Goal: Navigation & Orientation: Find specific page/section

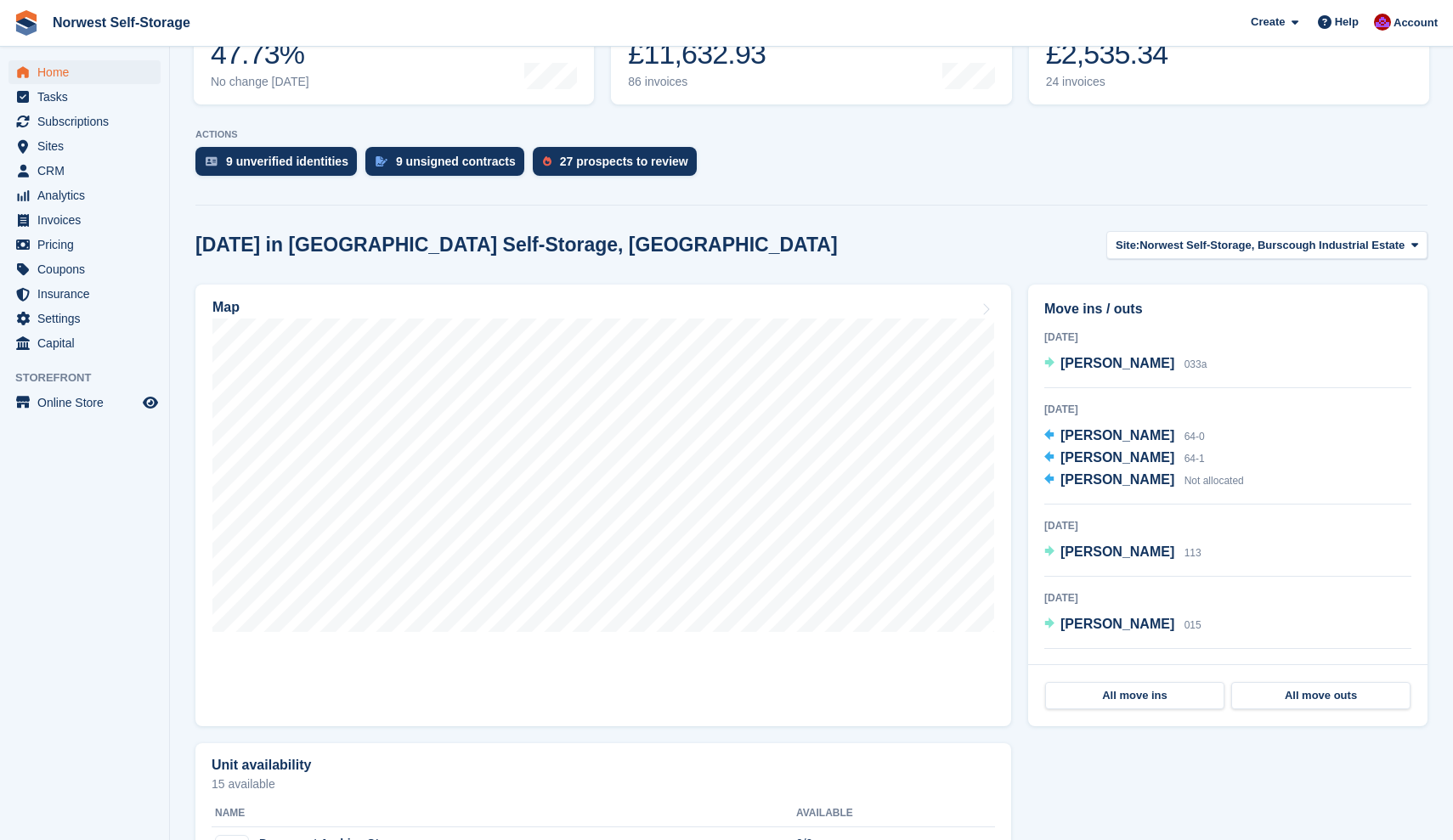
scroll to position [274, 4]
click at [903, 641] on link "Map" at bounding box center [603, 506] width 815 height 442
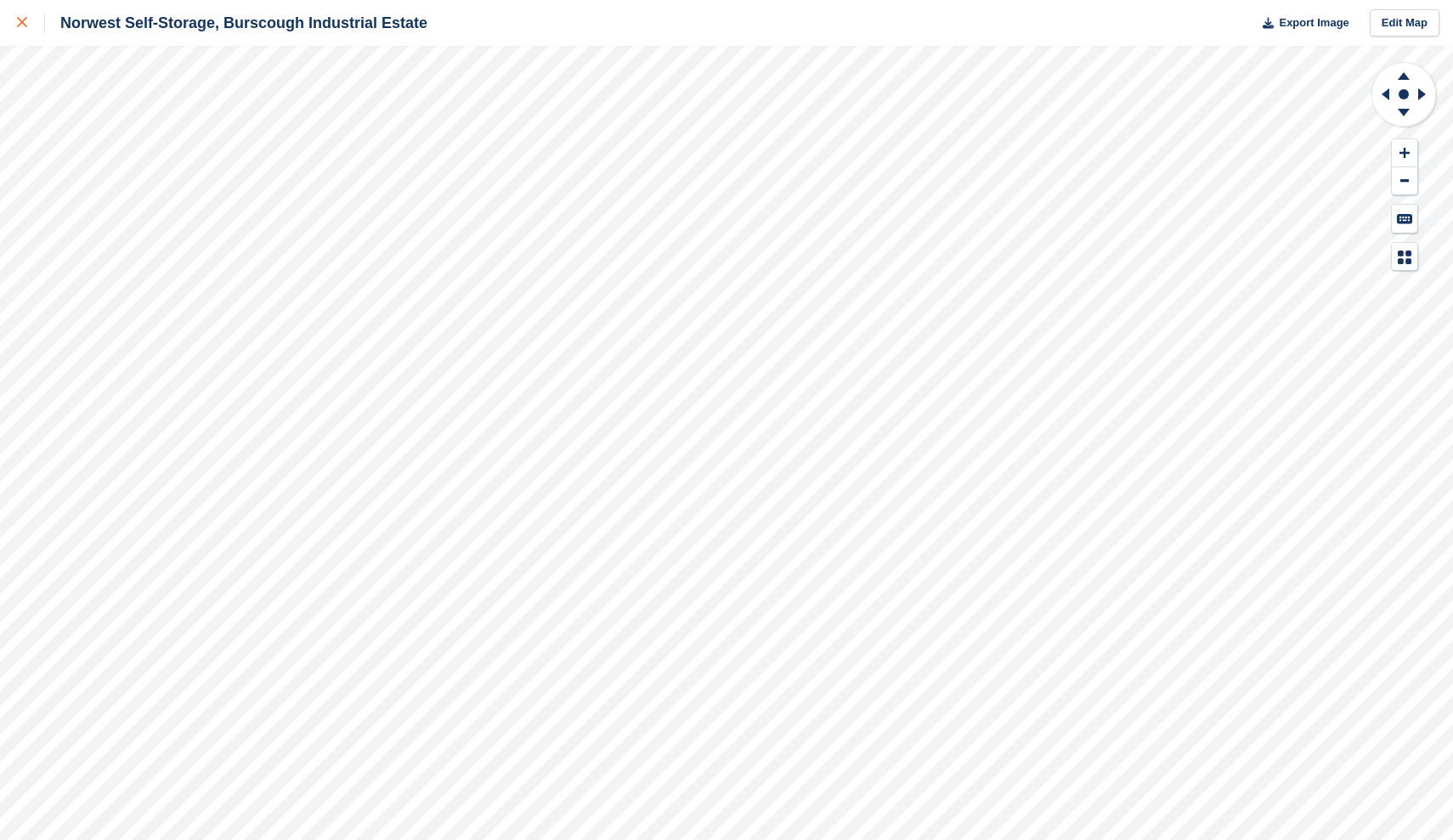
click at [20, 22] on icon at bounding box center [22, 22] width 10 height 10
